Goal: Find specific page/section: Find specific page/section

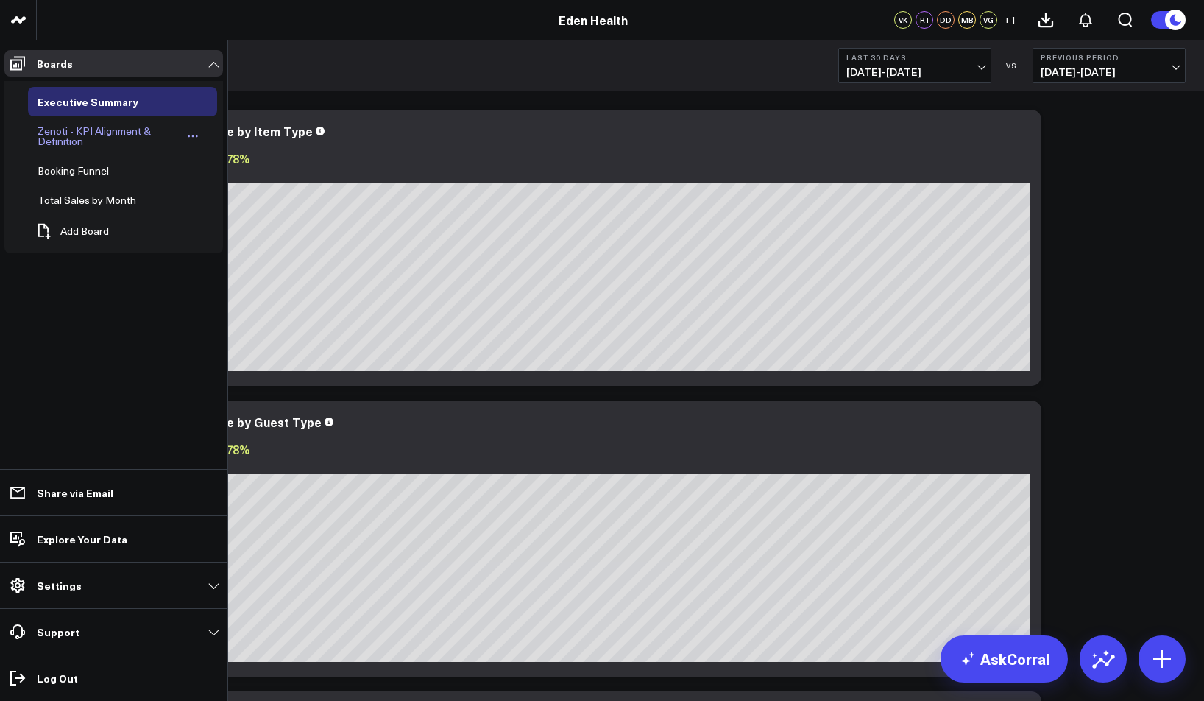
click at [63, 141] on div "Zenoti - KPI Alignment & Definition" at bounding box center [108, 136] width 149 height 28
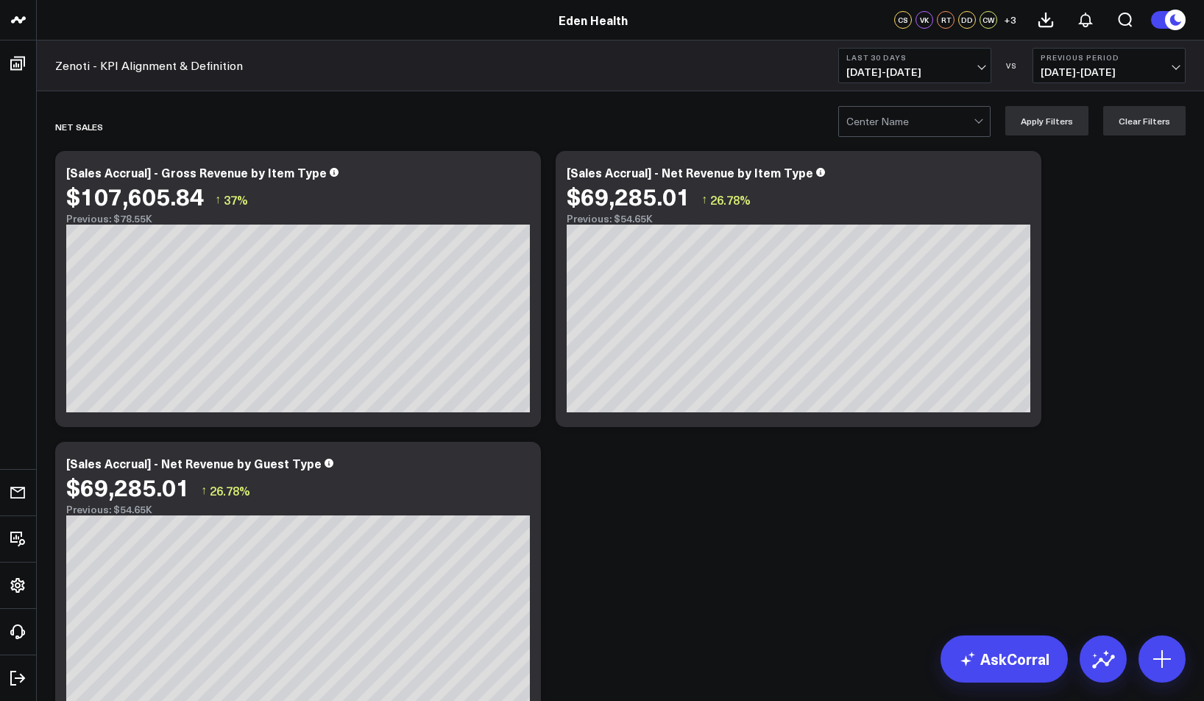
click at [969, 66] on span "[DATE] - [DATE]" at bounding box center [915, 72] width 137 height 12
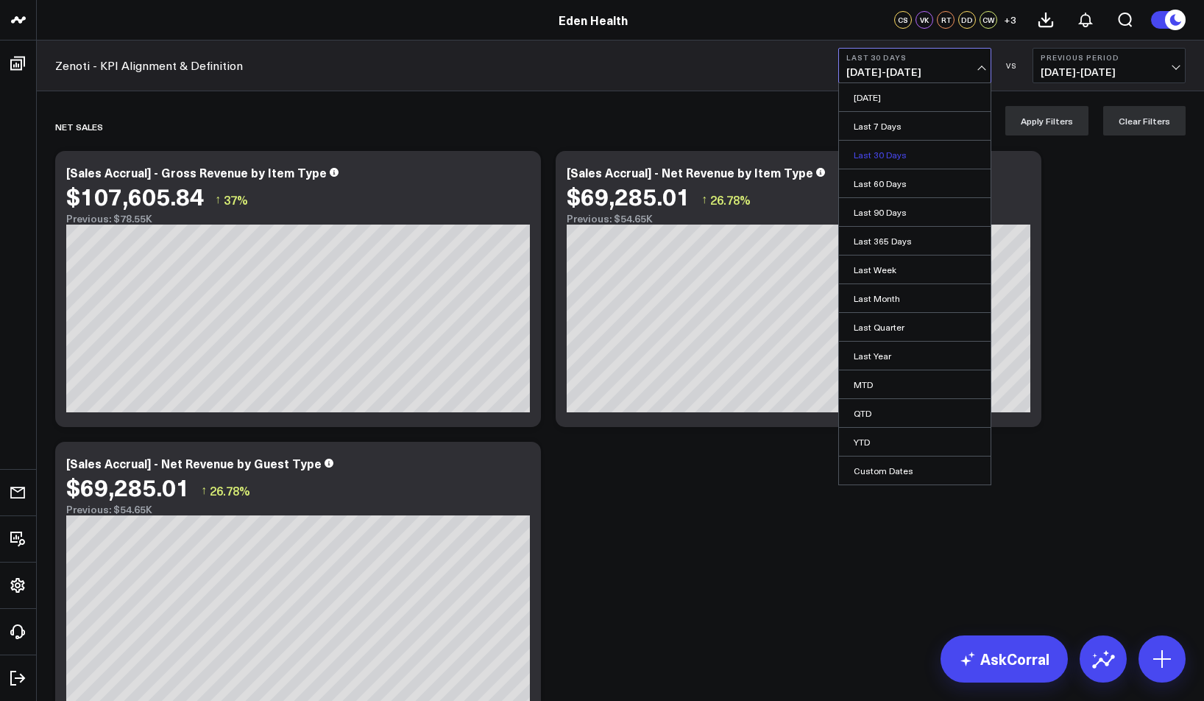
click at [922, 147] on link "Last 30 Days" at bounding box center [915, 155] width 152 height 28
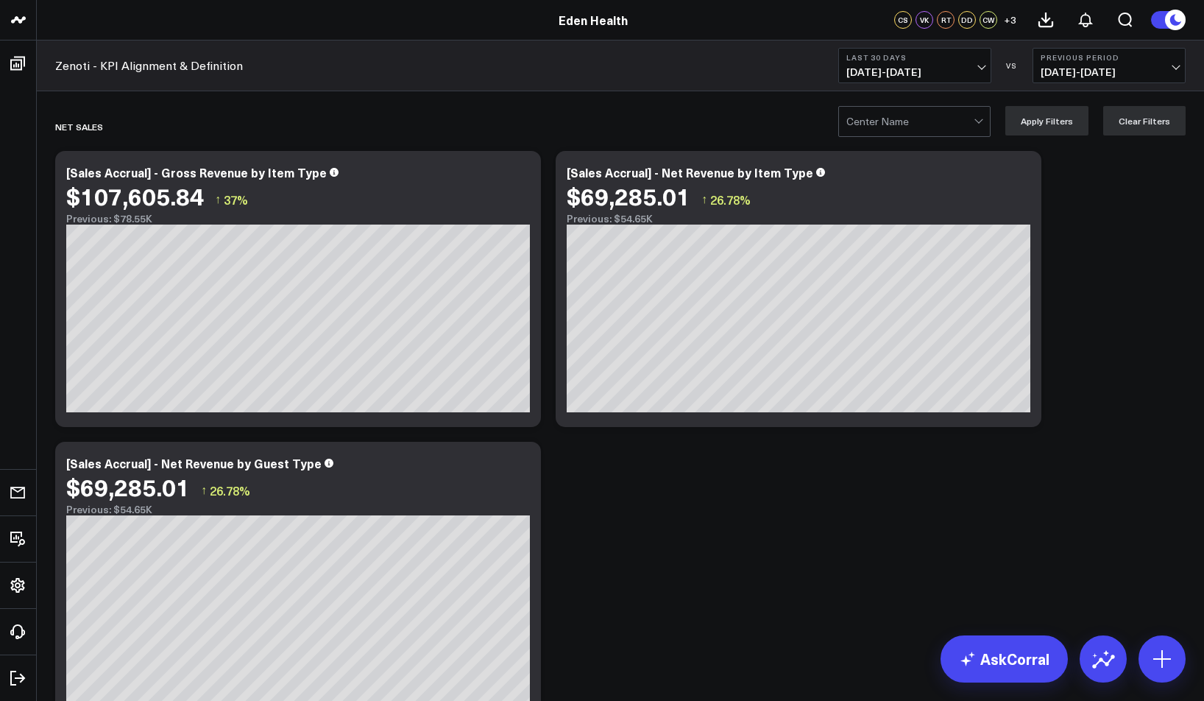
click at [1007, 19] on span "+ 3" at bounding box center [1010, 20] width 13 height 10
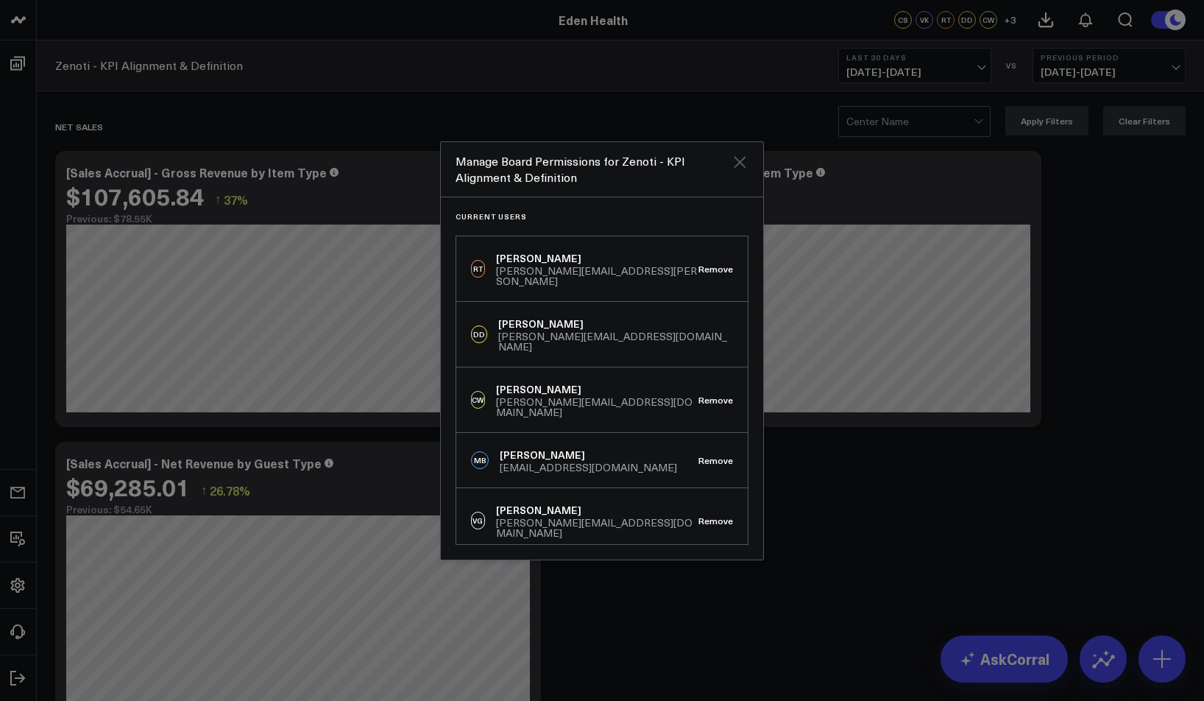
click at [739, 162] on icon "Close" at bounding box center [740, 162] width 12 height 12
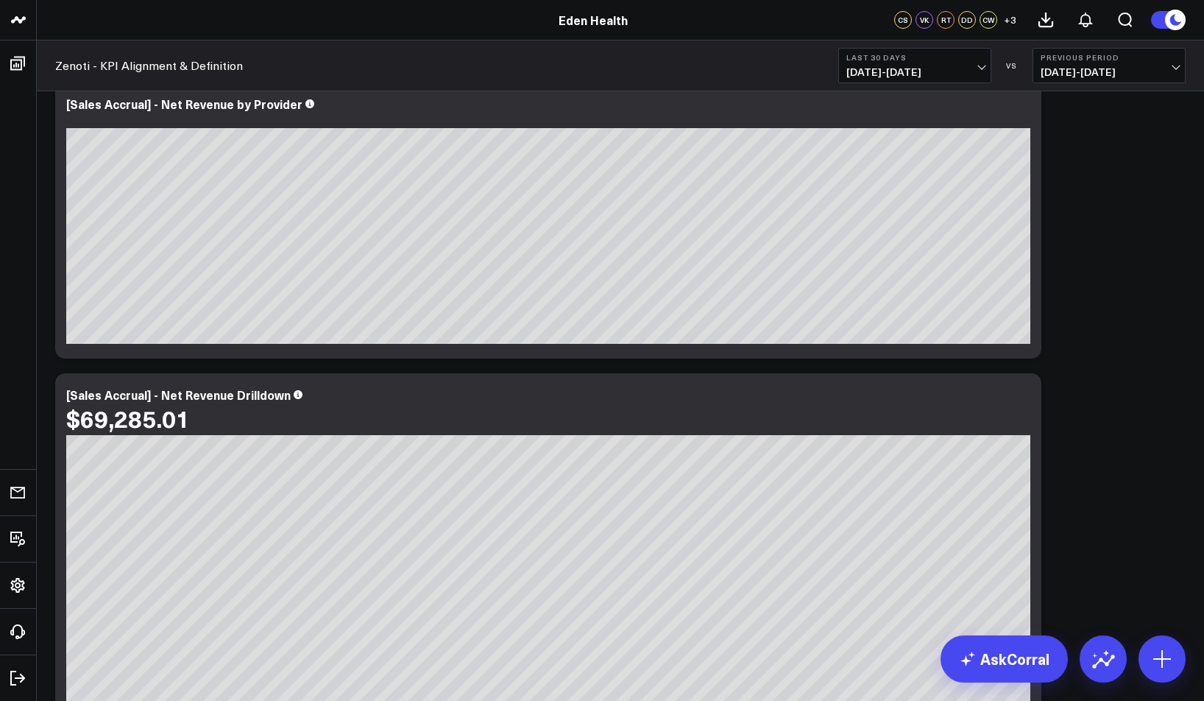
scroll to position [484, 0]
